Goal: Find specific page/section: Find specific page/section

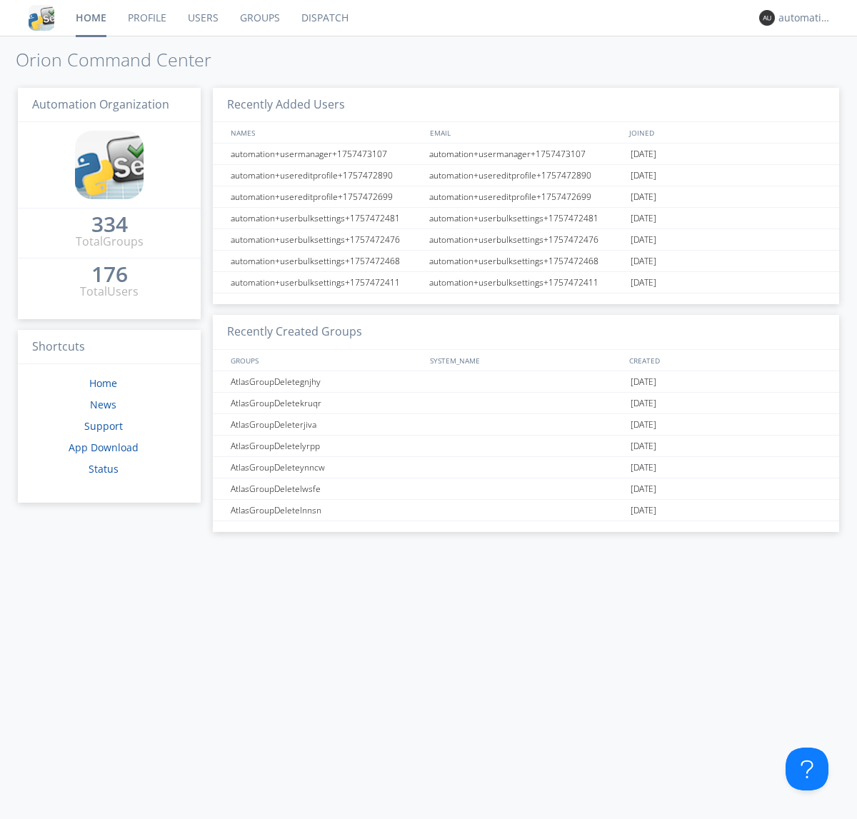
click at [323, 18] on link "Dispatch" at bounding box center [325, 18] width 69 height 36
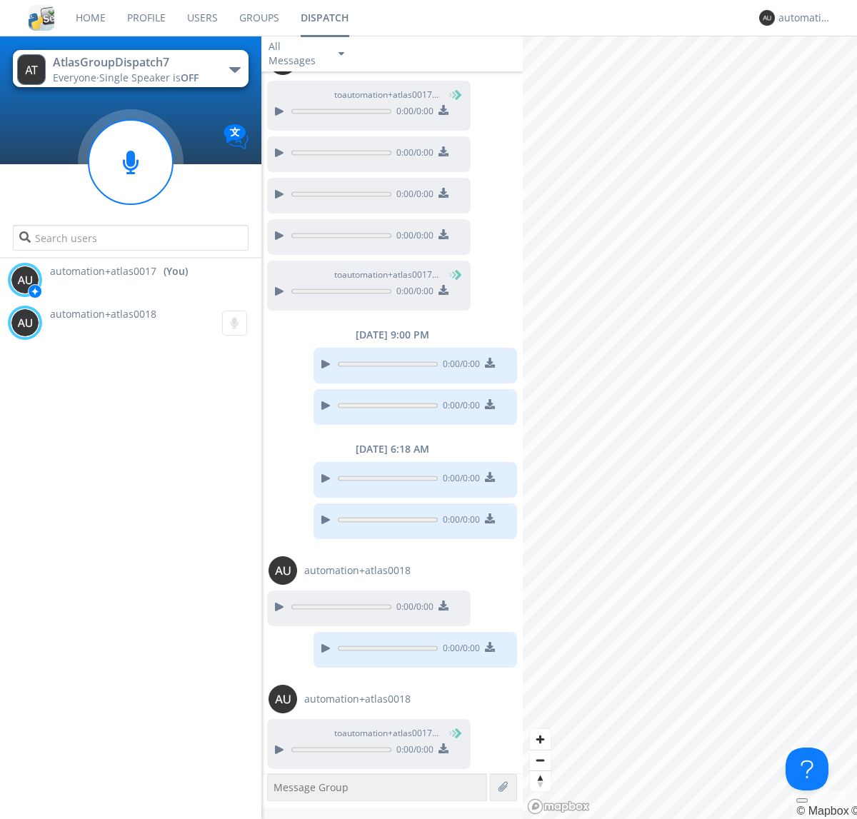
scroll to position [589, 0]
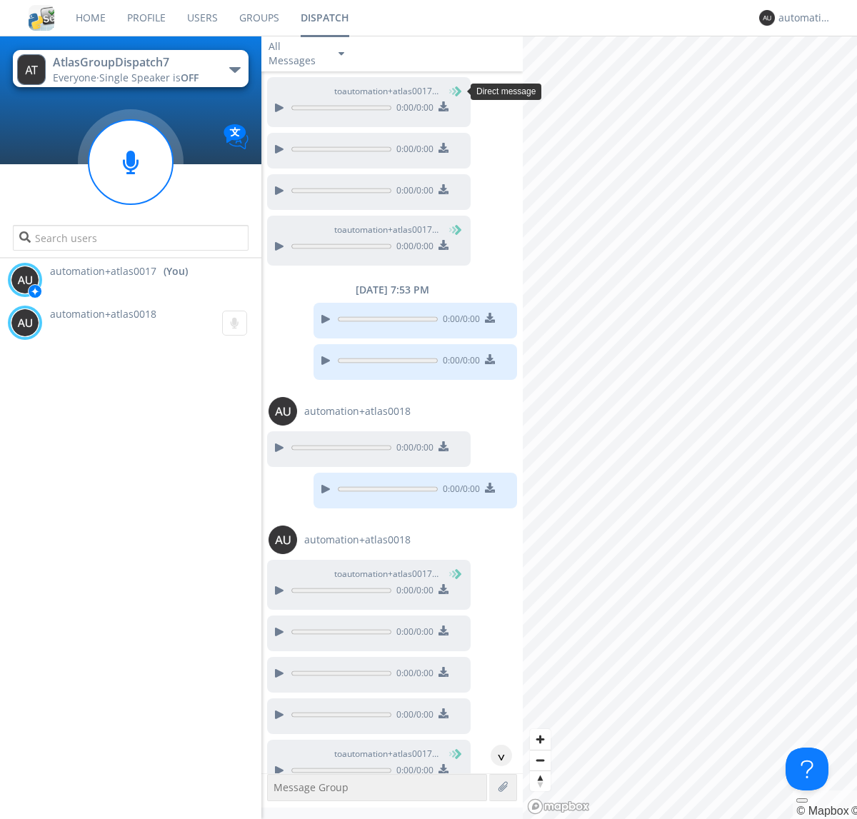
scroll to position [66, 0]
click at [495, 755] on div "^" at bounding box center [500, 755] width 21 height 21
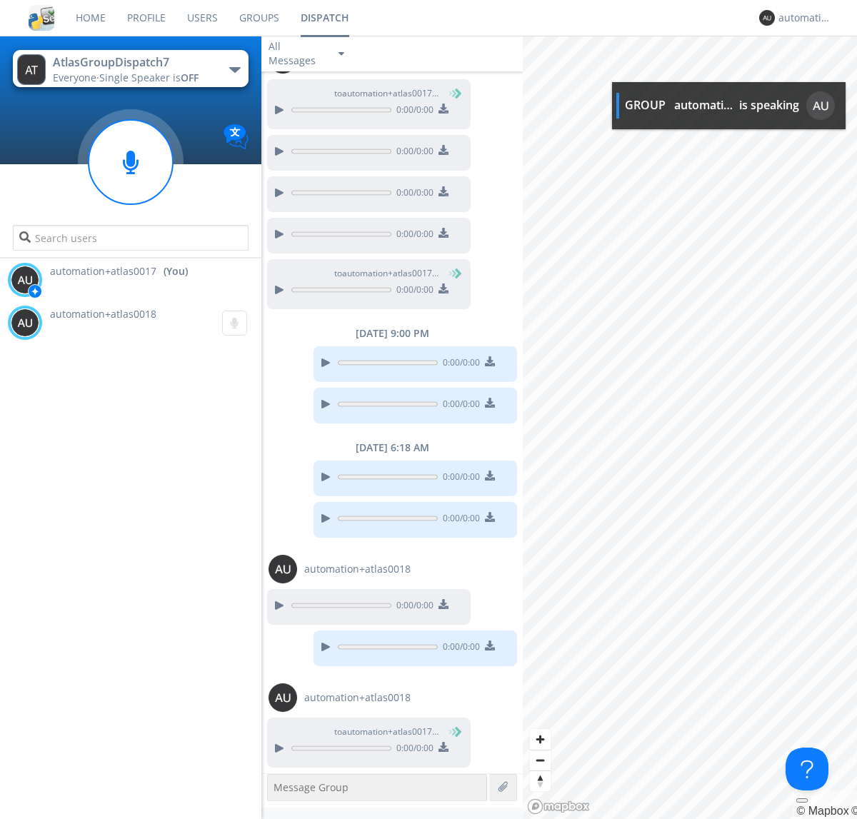
scroll to position [588, 0]
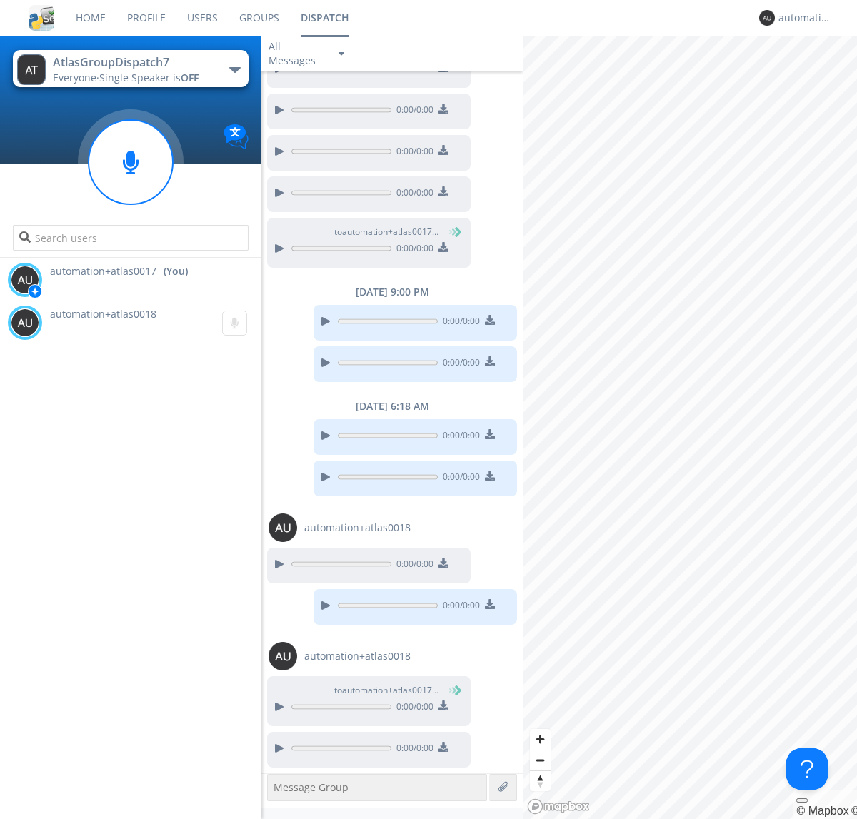
click at [443, 748] on img at bounding box center [443, 747] width 10 height 10
click at [801, 18] on div "automation+atlas0017" at bounding box center [805, 18] width 54 height 14
